Goal: Browse casually

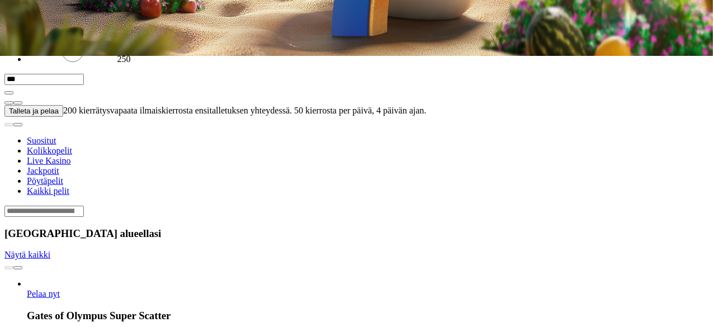
scroll to position [271, 0]
